Goal: Obtain resource: Download file/media

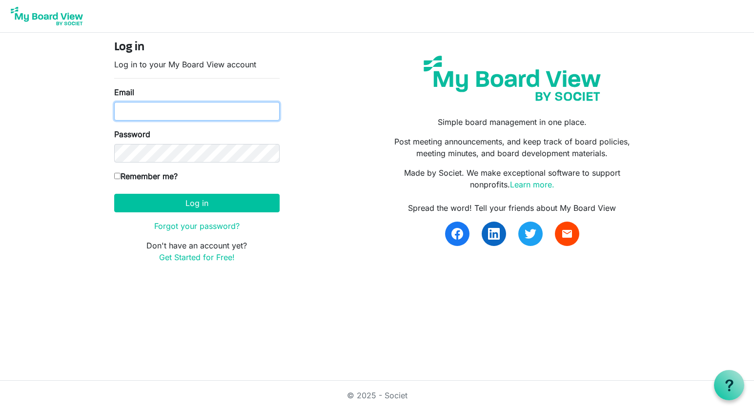
click at [161, 119] on input "Email" at bounding box center [196, 111] width 165 height 19
type input "[EMAIL_ADDRESS][DOMAIN_NAME]"
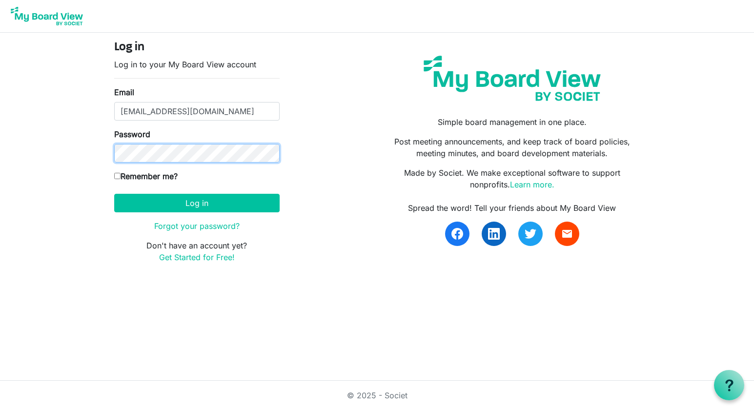
click at [114, 194] on button "Log in" at bounding box center [196, 203] width 165 height 19
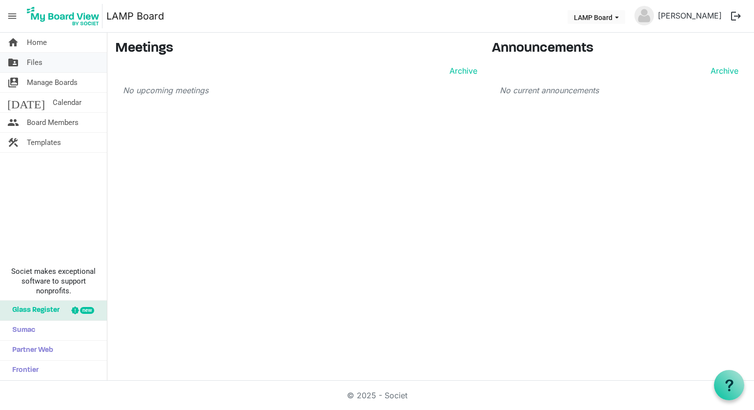
click at [54, 60] on link "folder_shared Files" at bounding box center [53, 63] width 107 height 20
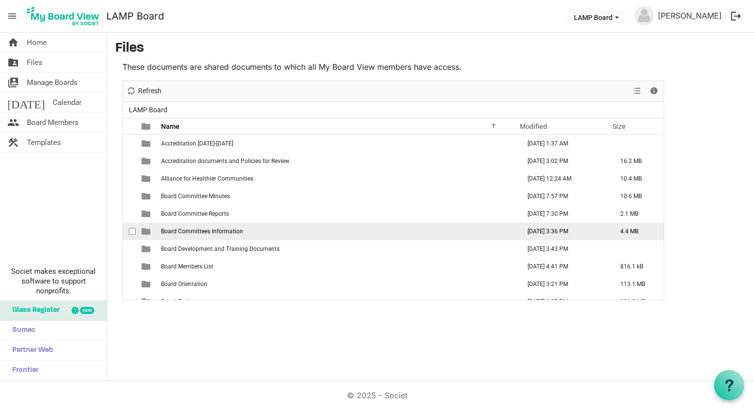
click at [197, 230] on span "Board Committees Information" at bounding box center [202, 231] width 82 height 7
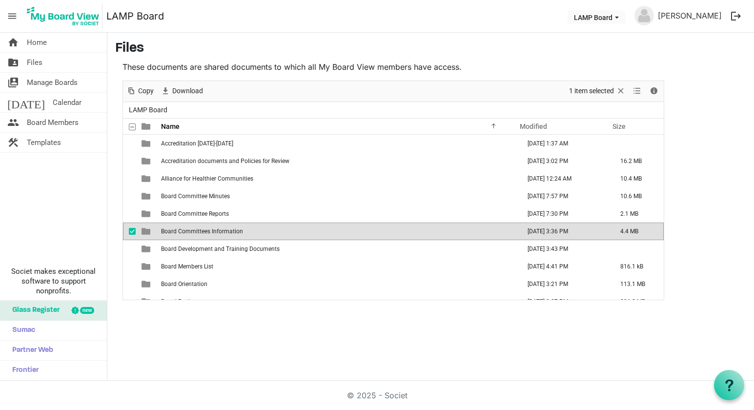
click at [194, 230] on span "Board Committees Information" at bounding box center [202, 231] width 82 height 7
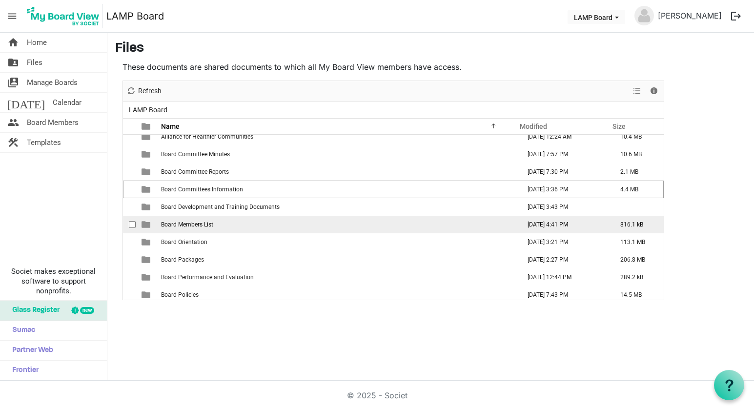
scroll to position [43, 0]
click at [174, 224] on span "Board Members List" at bounding box center [187, 223] width 52 height 7
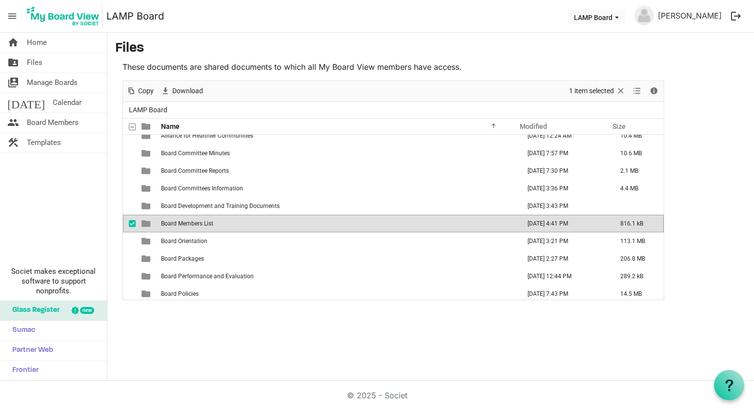
click at [174, 223] on span "Board Members List" at bounding box center [187, 223] width 52 height 7
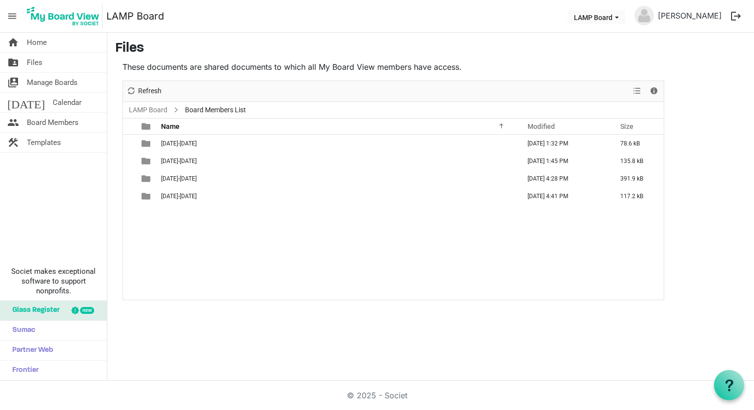
scroll to position [0, 0]
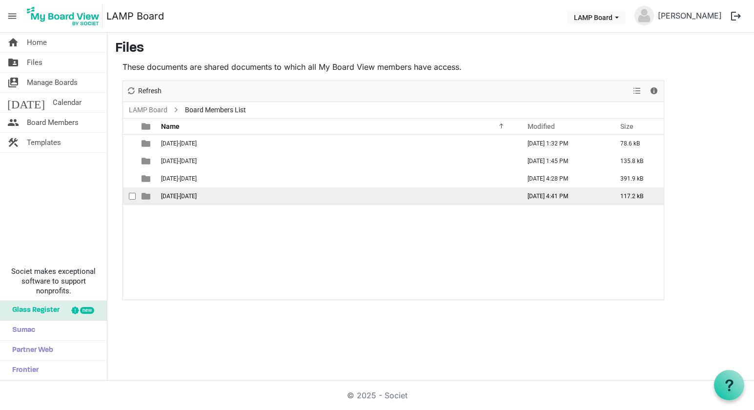
click at [180, 193] on span "2024-2025" at bounding box center [179, 196] width 36 height 7
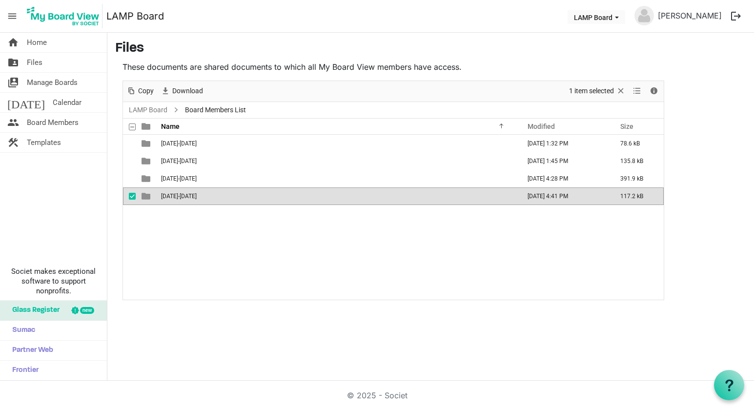
click at [180, 193] on span "2024-2025" at bounding box center [179, 196] width 36 height 7
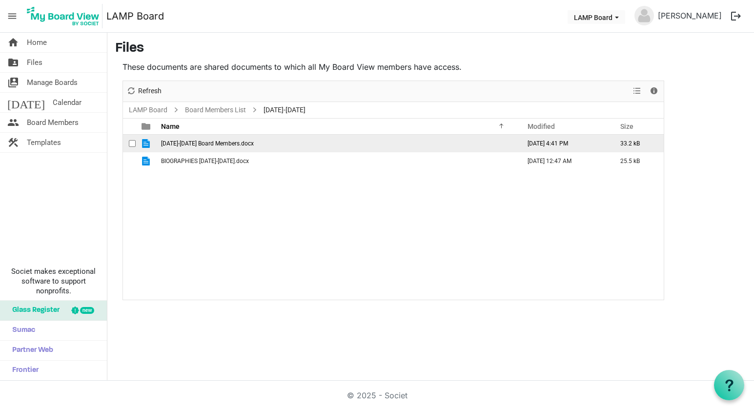
click at [190, 142] on span "2024-2025 Board Members.docx" at bounding box center [207, 143] width 93 height 7
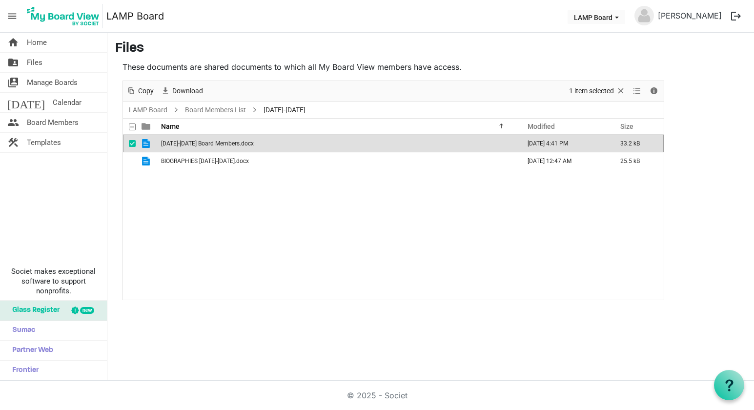
click at [190, 142] on span "2024-2025 Board Members.docx" at bounding box center [207, 143] width 93 height 7
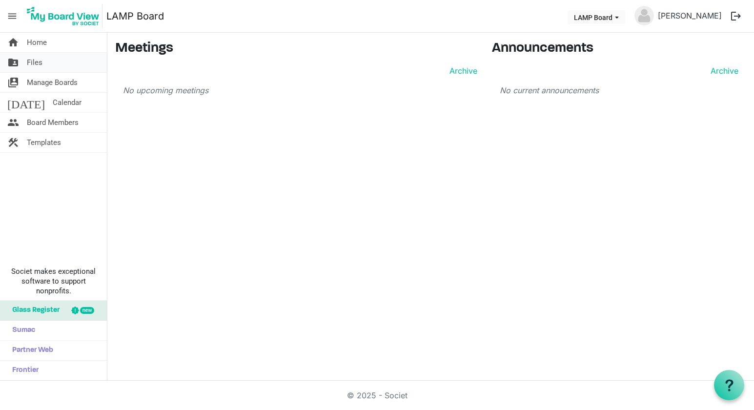
click at [40, 56] on span "Files" at bounding box center [35, 63] width 16 height 20
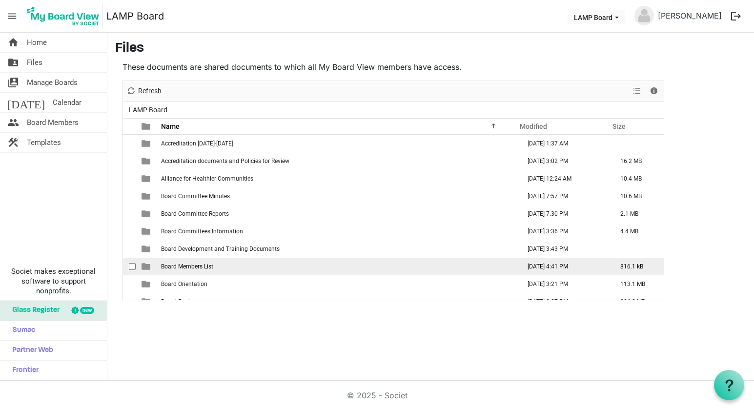
click at [186, 264] on span "Board Members List" at bounding box center [187, 266] width 52 height 7
